Goal: Information Seeking & Learning: Learn about a topic

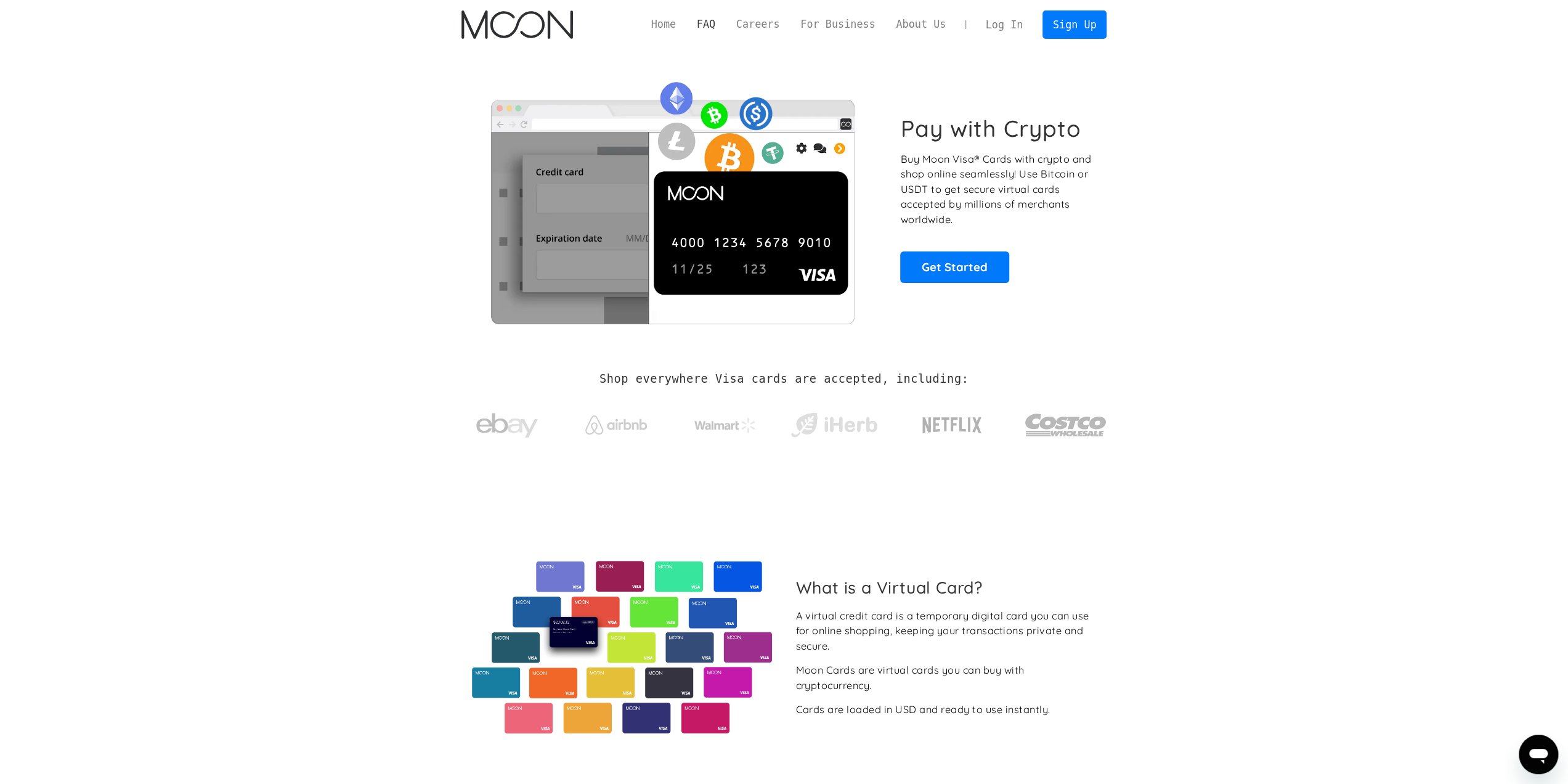
click at [725, 23] on link "FAQ" at bounding box center [706, 24] width 39 height 15
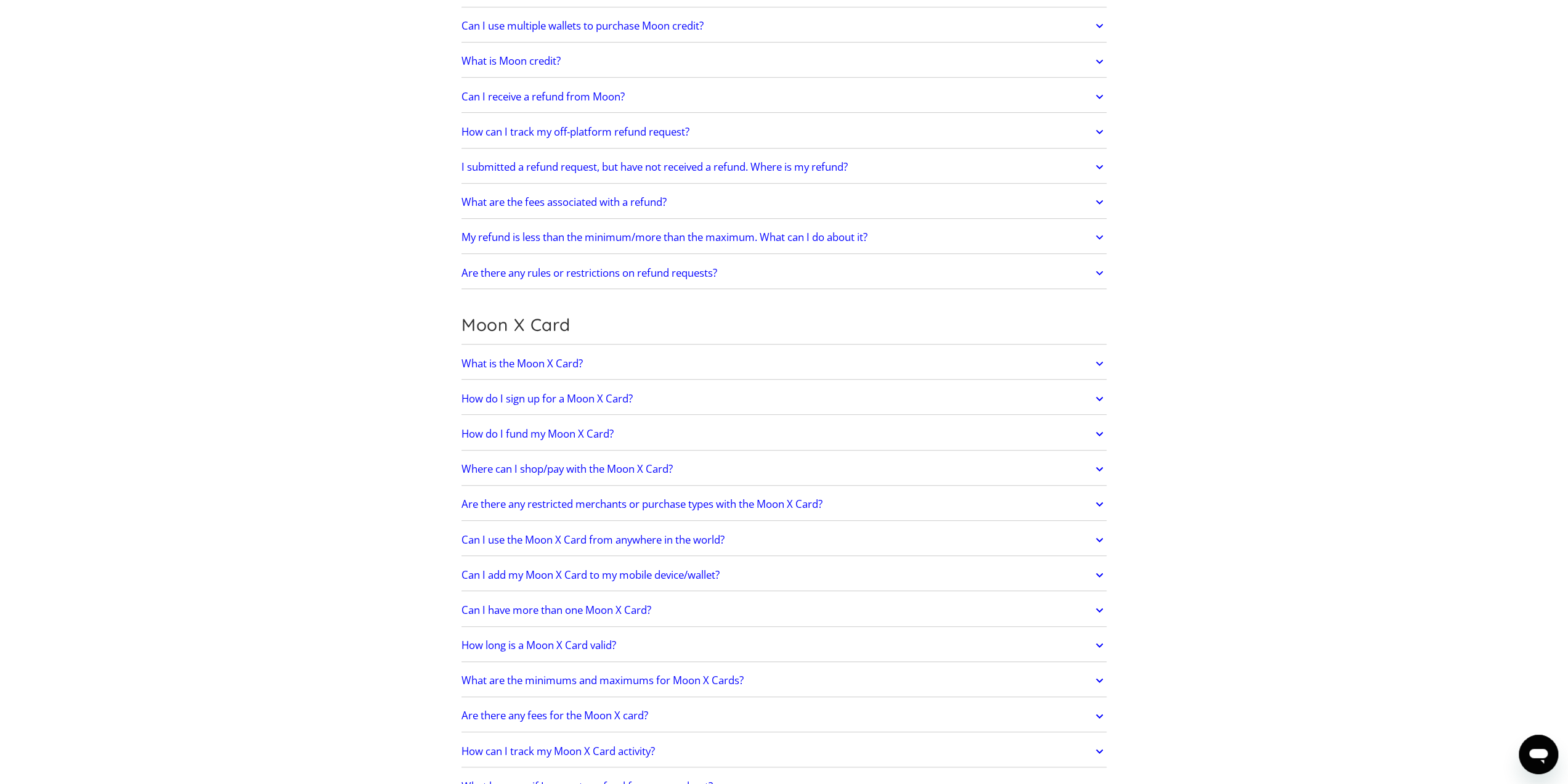
scroll to position [616, 0]
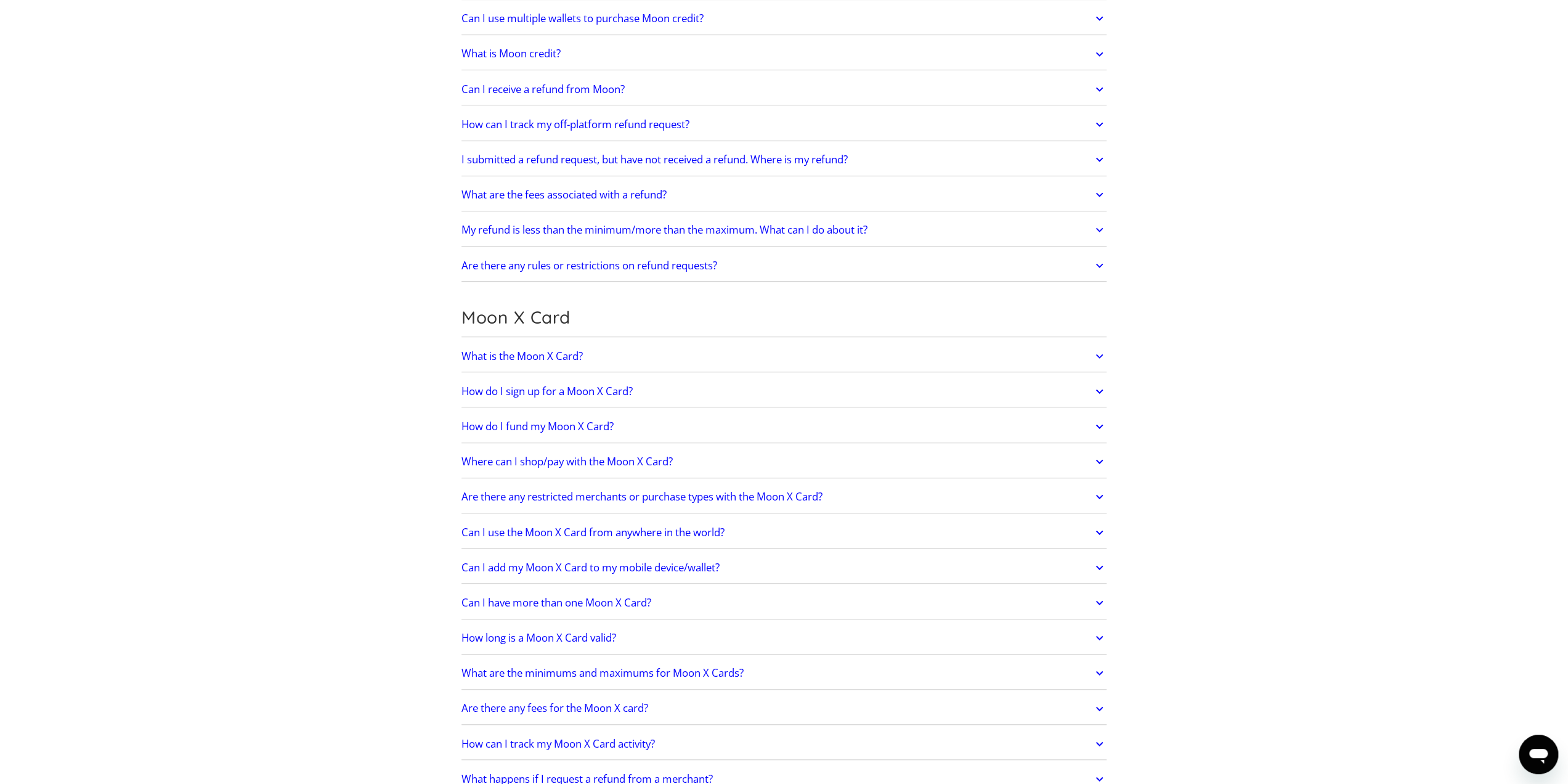
click at [573, 350] on h2 "What is the Moon X Card?" at bounding box center [522, 356] width 122 height 13
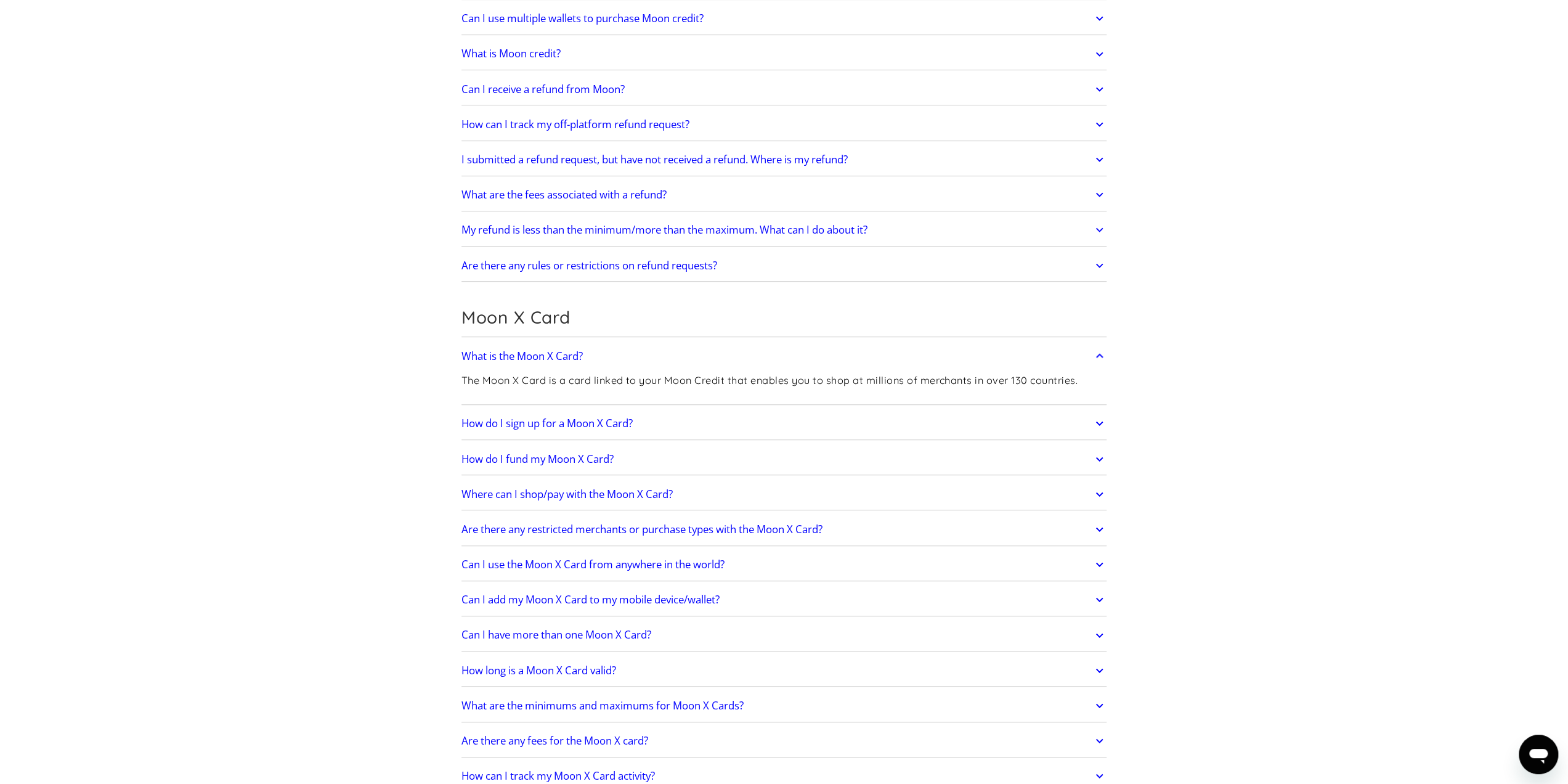
click at [567, 350] on h2 "What is the Moon X Card?" at bounding box center [522, 356] width 122 height 13
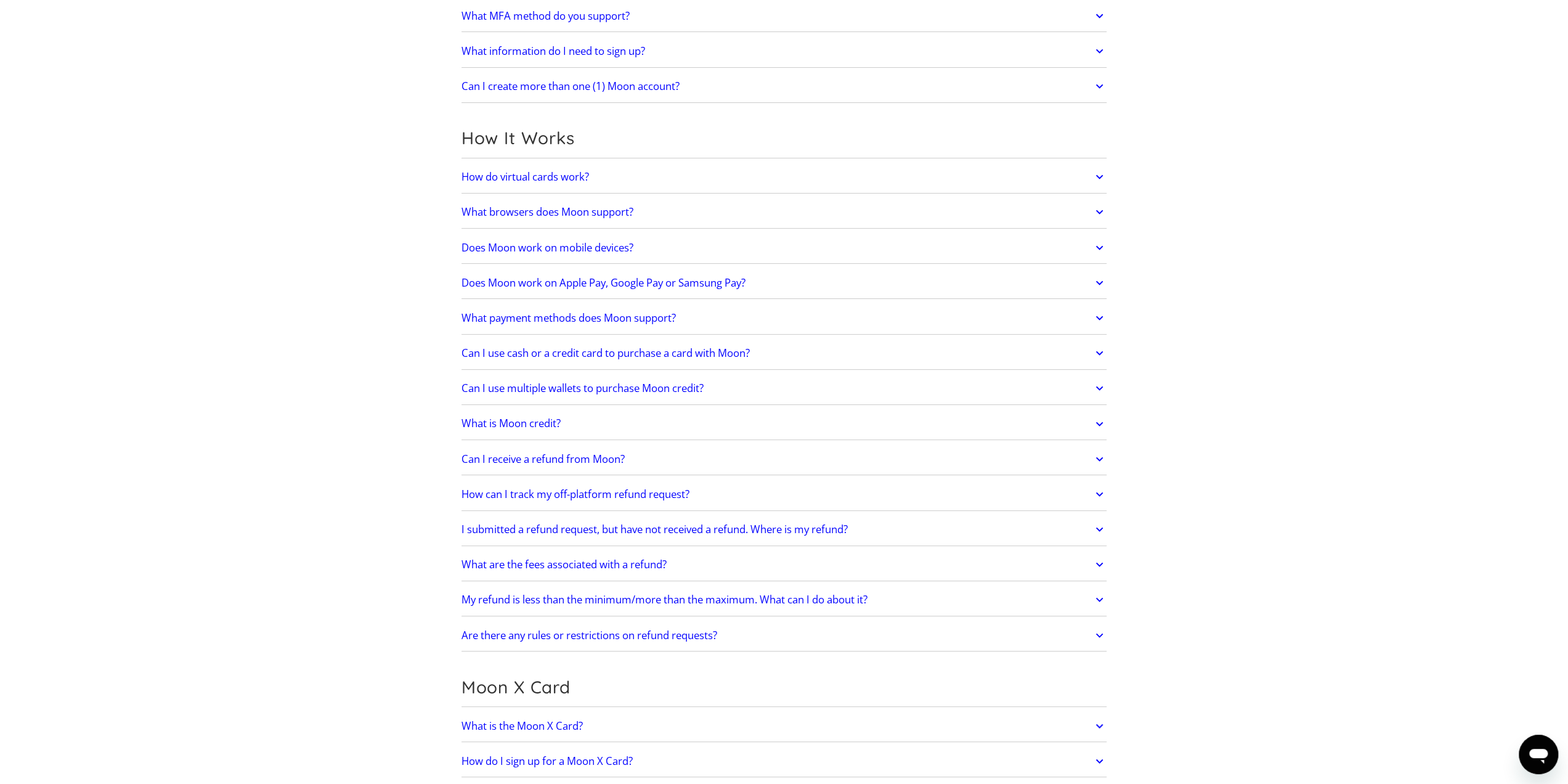
scroll to position [493, 0]
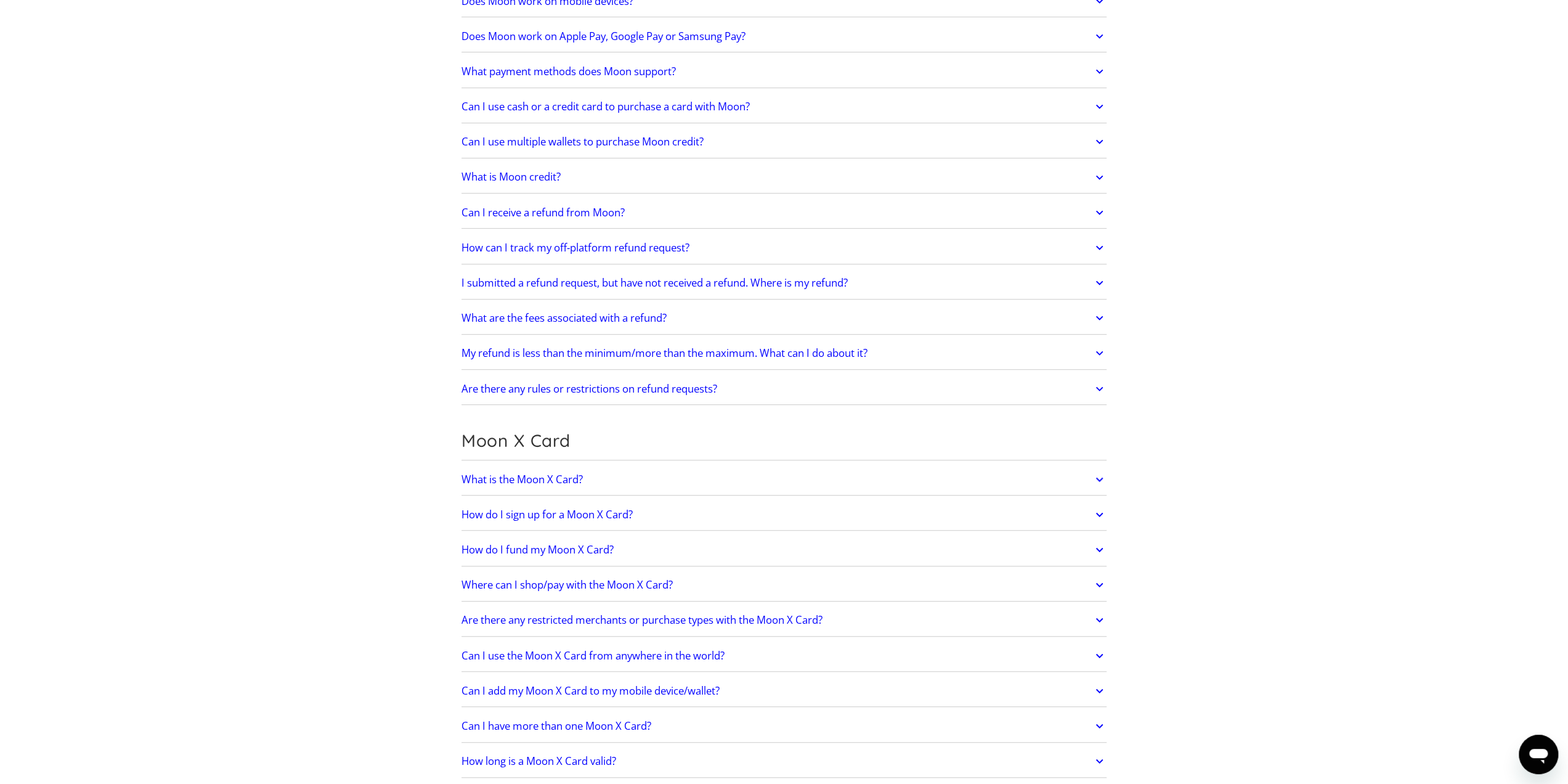
click at [567, 473] on h2 "What is the Moon X Card?" at bounding box center [522, 479] width 122 height 13
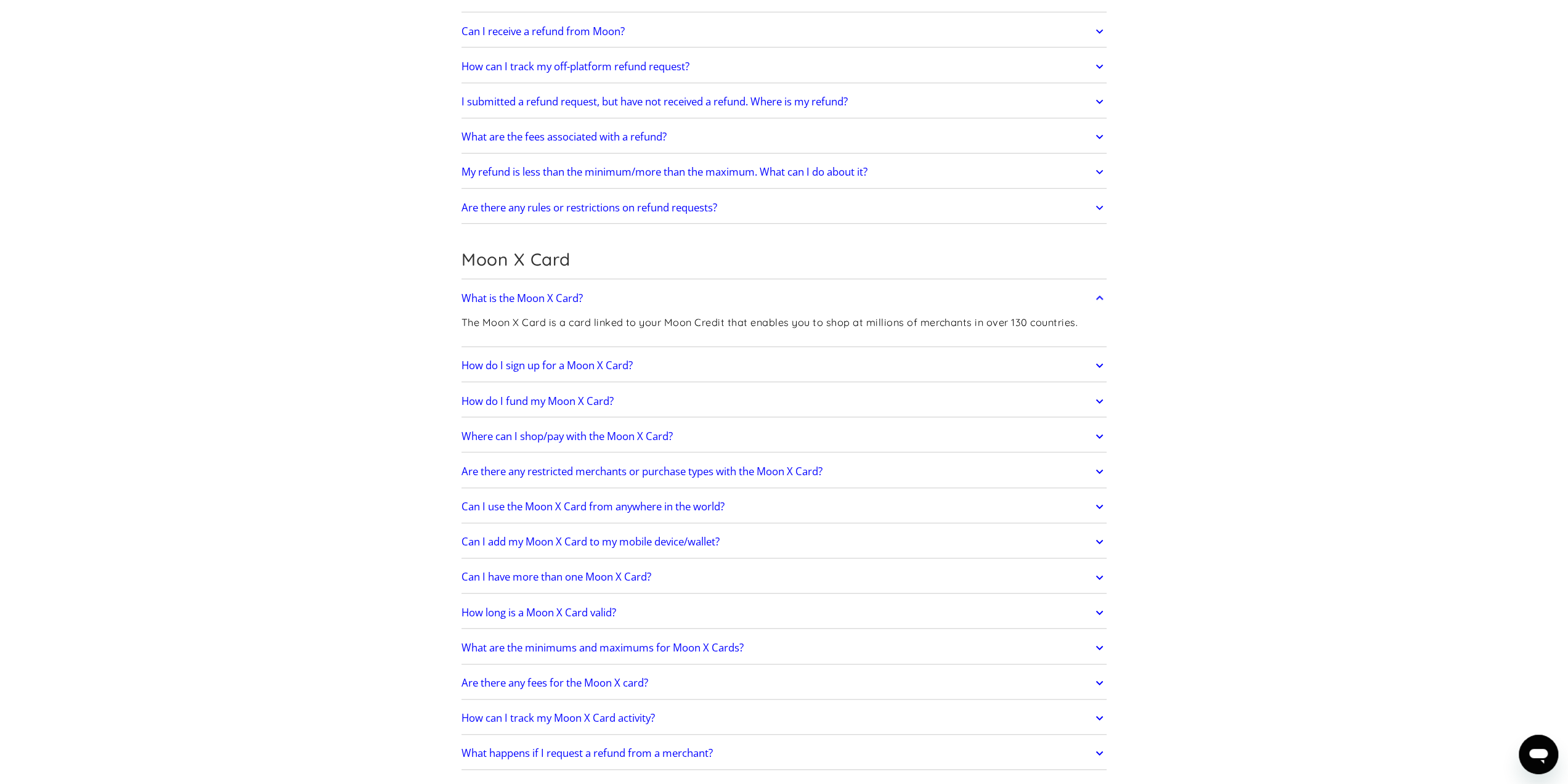
scroll to position [678, 0]
click at [535, 356] on h2 "How do I sign up for a Moon X Card?" at bounding box center [547, 362] width 171 height 13
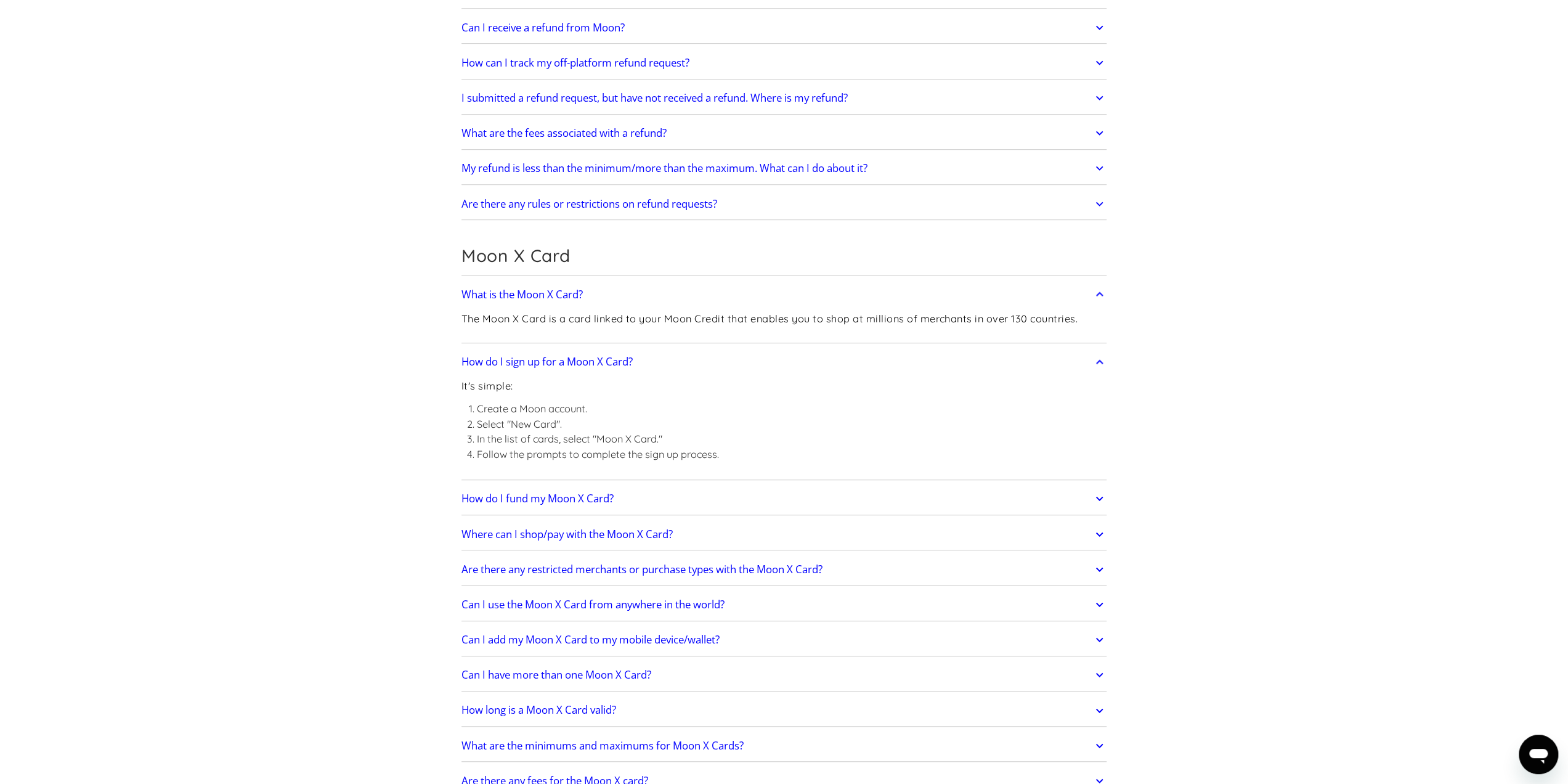
click at [538, 356] on h2 "How do I sign up for a Moon X Card?" at bounding box center [547, 362] width 171 height 13
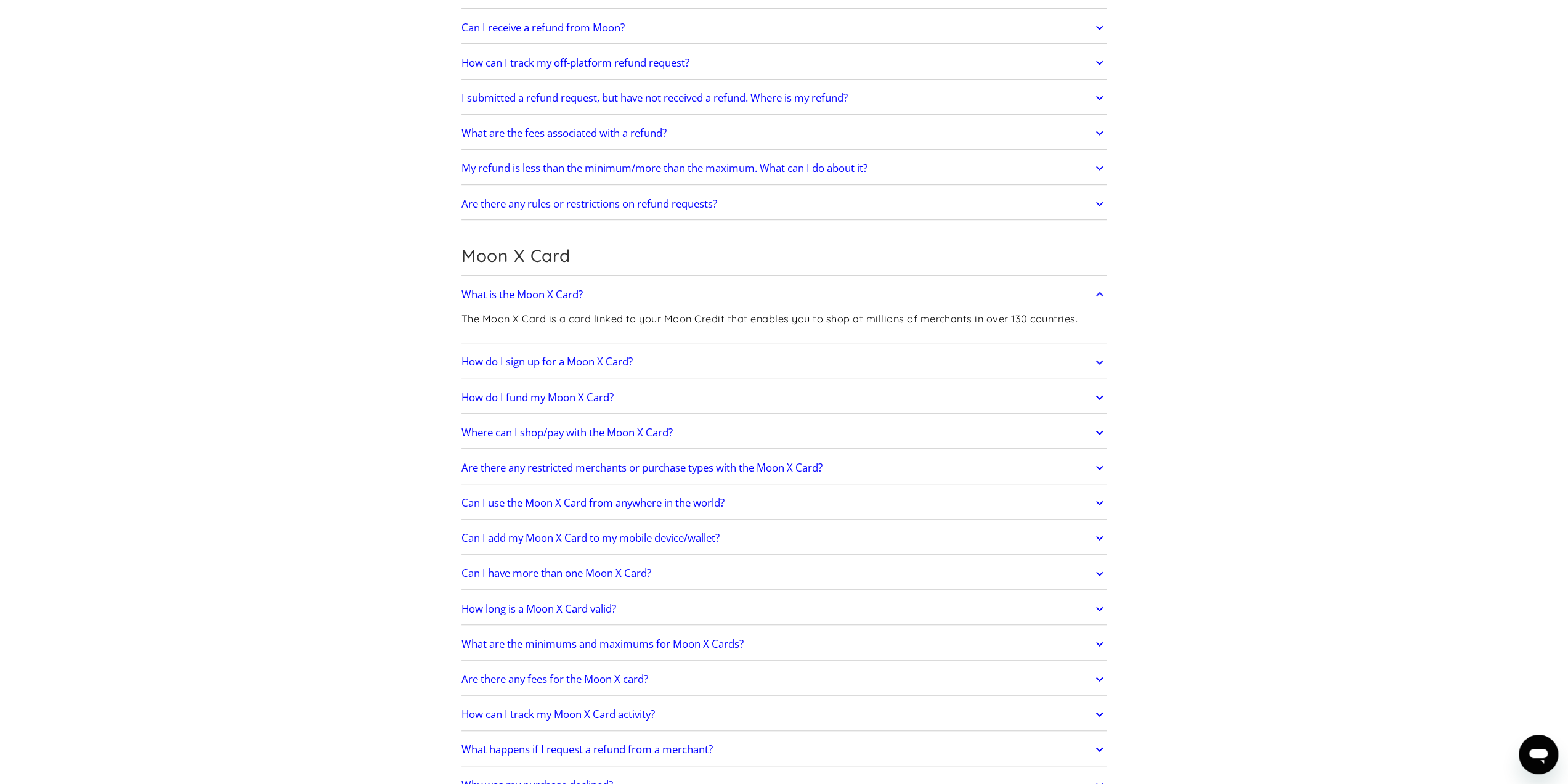
click at [540, 392] on h2 "How do I fund my Moon X Card?" at bounding box center [537, 398] width 152 height 13
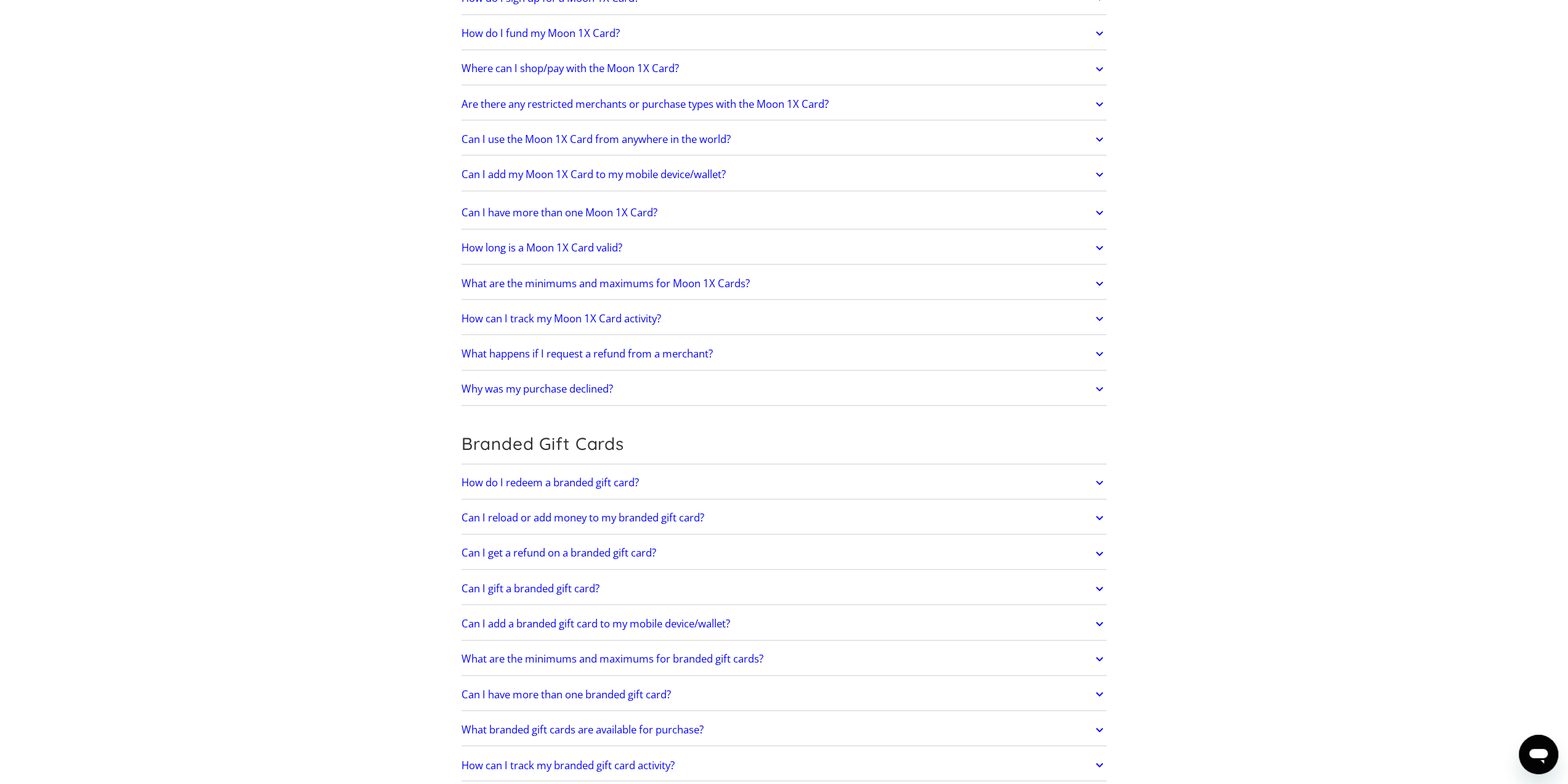
scroll to position [2117, 0]
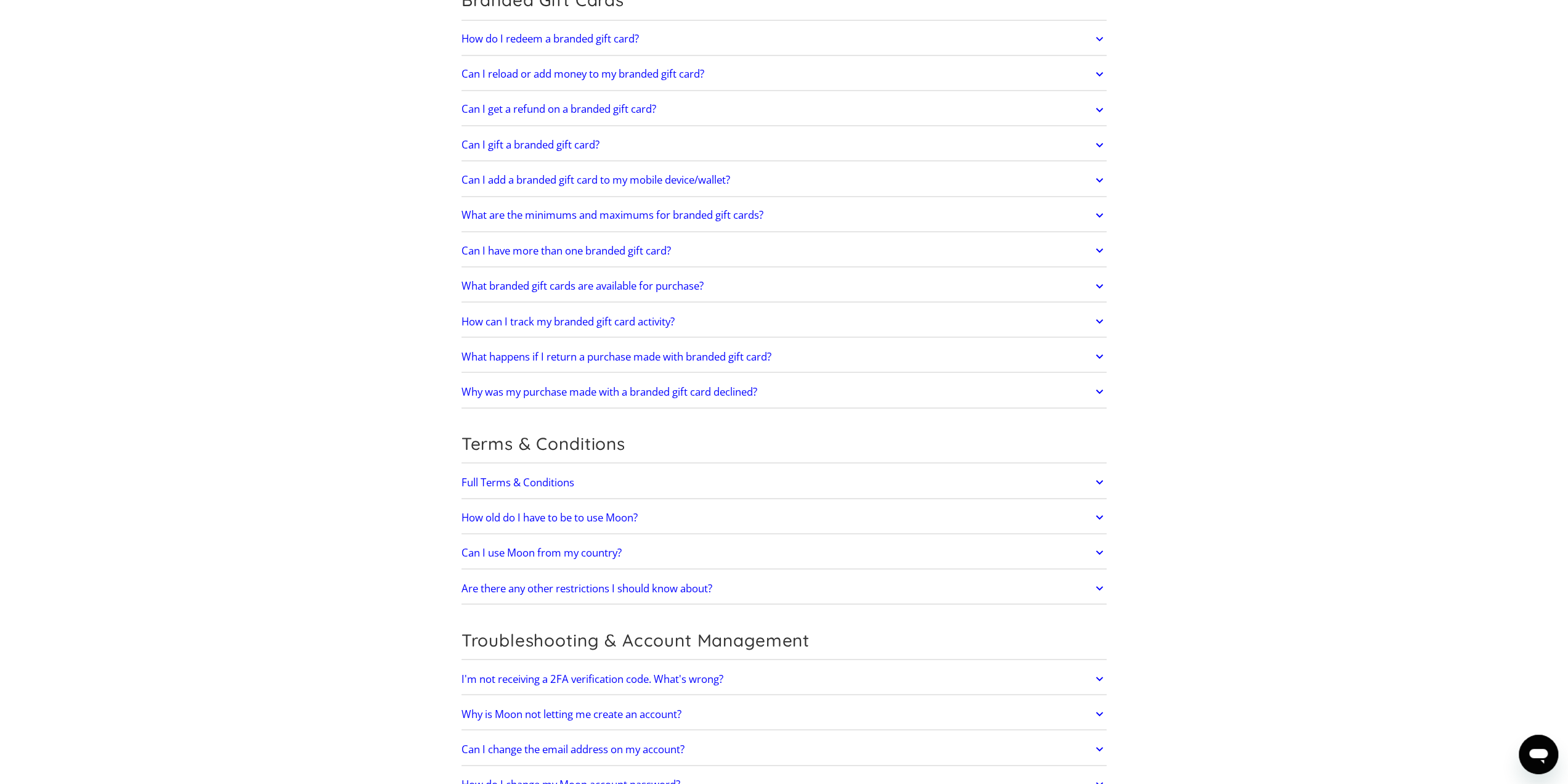
click at [593, 546] on h2 "Can I use Moon from my country?" at bounding box center [541, 552] width 160 height 13
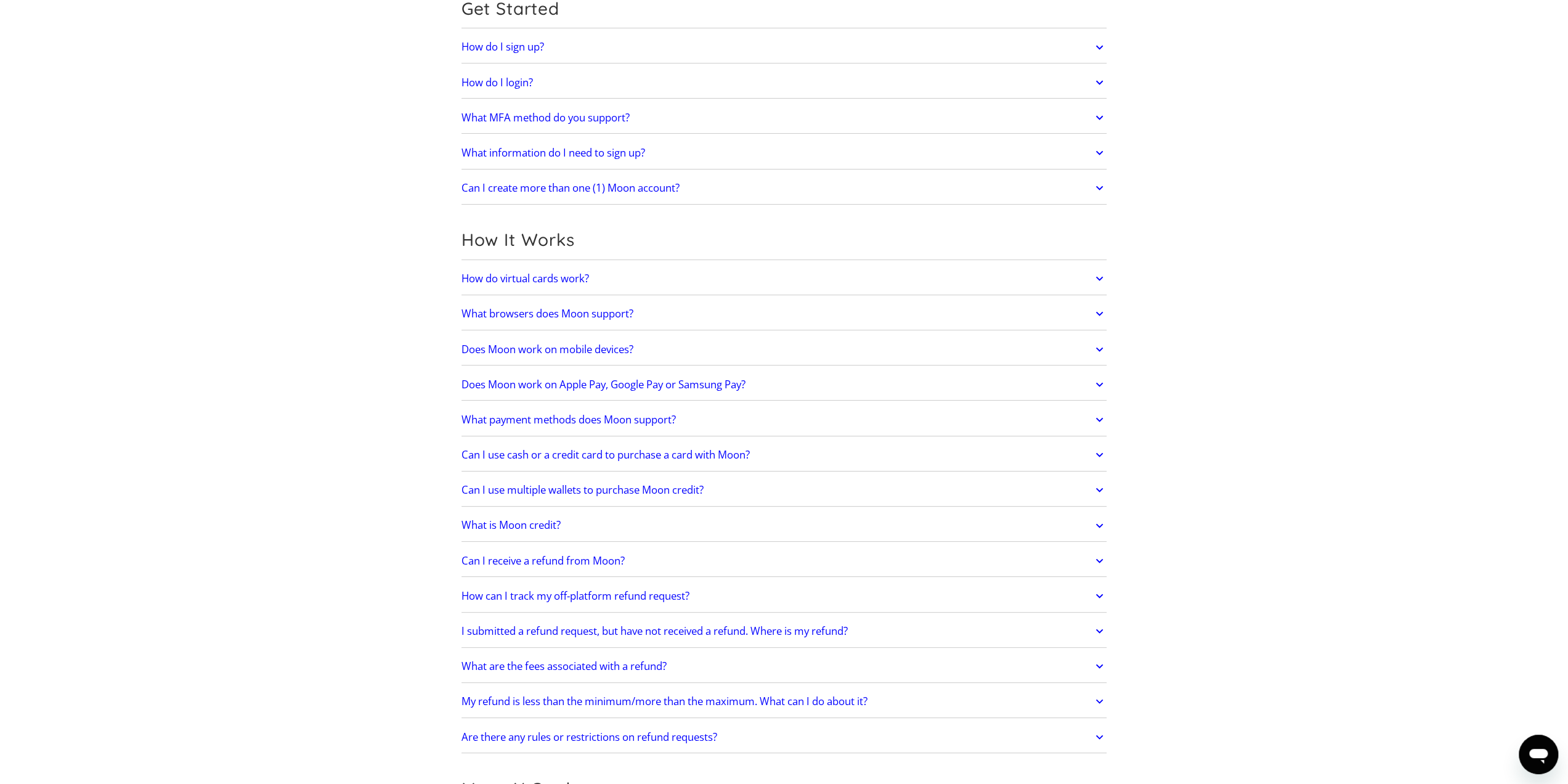
scroll to position [0, 0]
